Goal: Task Accomplishment & Management: Use online tool/utility

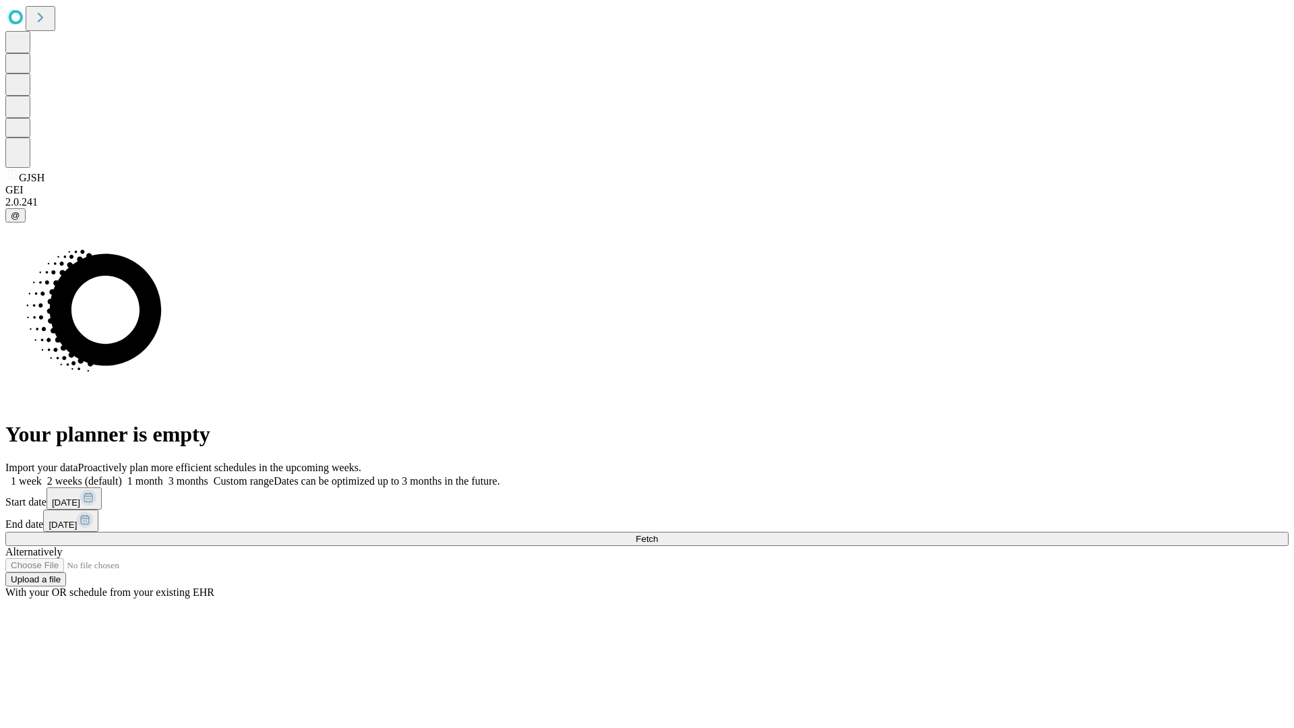
click at [658, 534] on span "Fetch" at bounding box center [647, 539] width 22 height 10
